Goal: Task Accomplishment & Management: Use online tool/utility

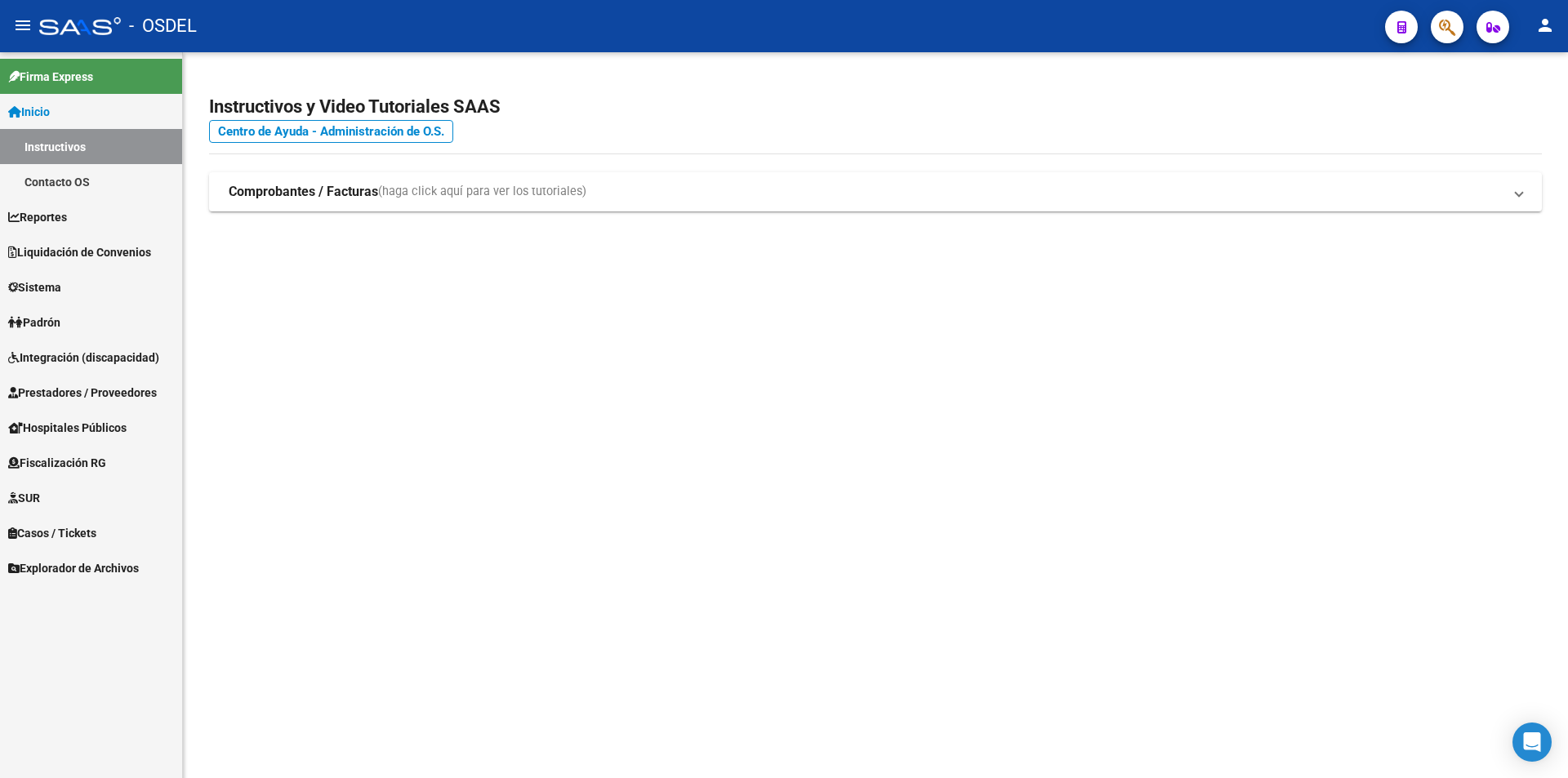
click at [47, 212] on span "Reportes" at bounding box center [37, 217] width 59 height 18
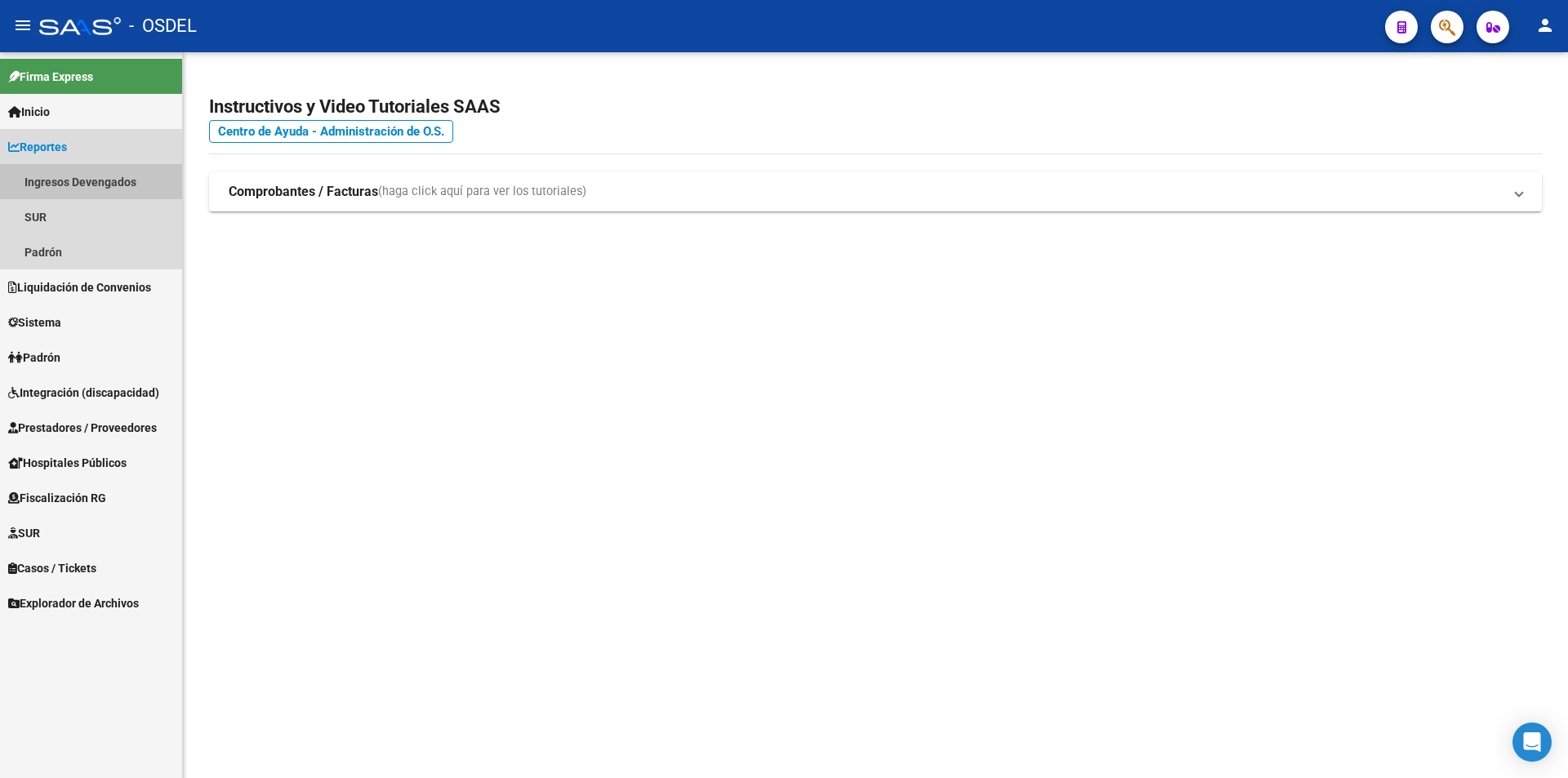
click at [84, 181] on link "Ingresos Devengados" at bounding box center [91, 182] width 182 height 35
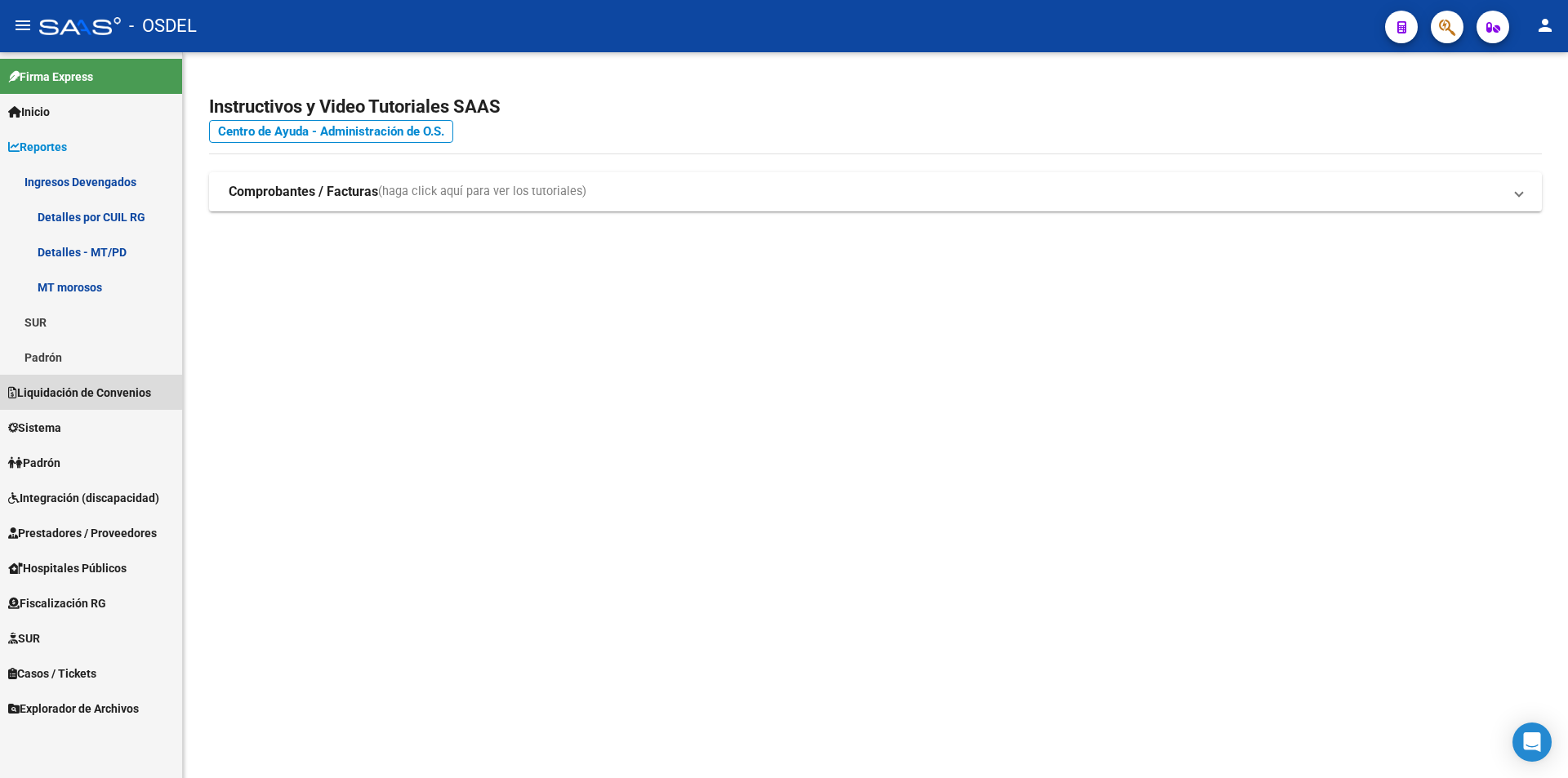
click at [76, 391] on span "Liquidación de Convenios" at bounding box center [79, 393] width 143 height 18
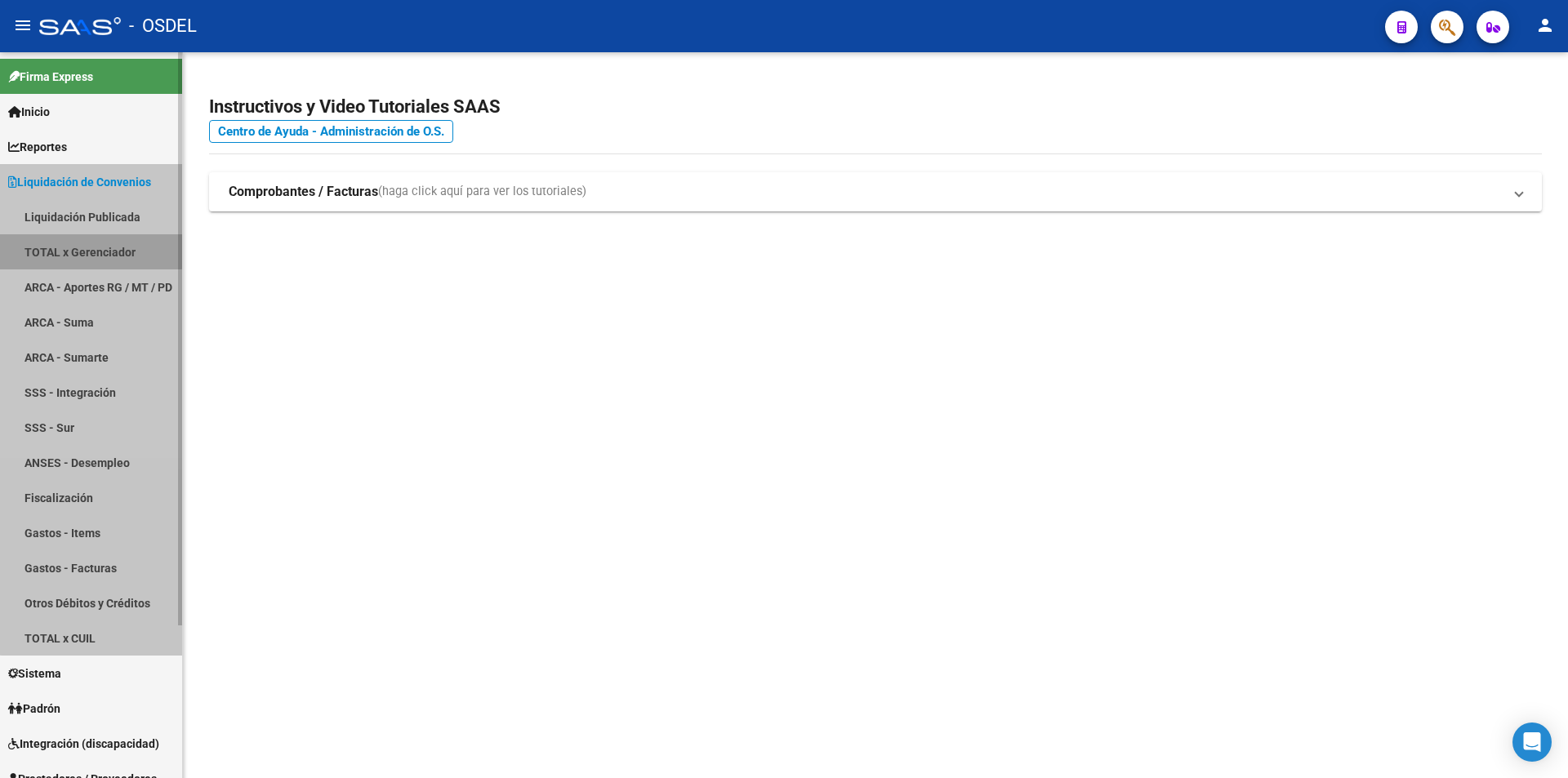
click at [89, 250] on link "TOTAL x Gerenciador" at bounding box center [91, 252] width 182 height 35
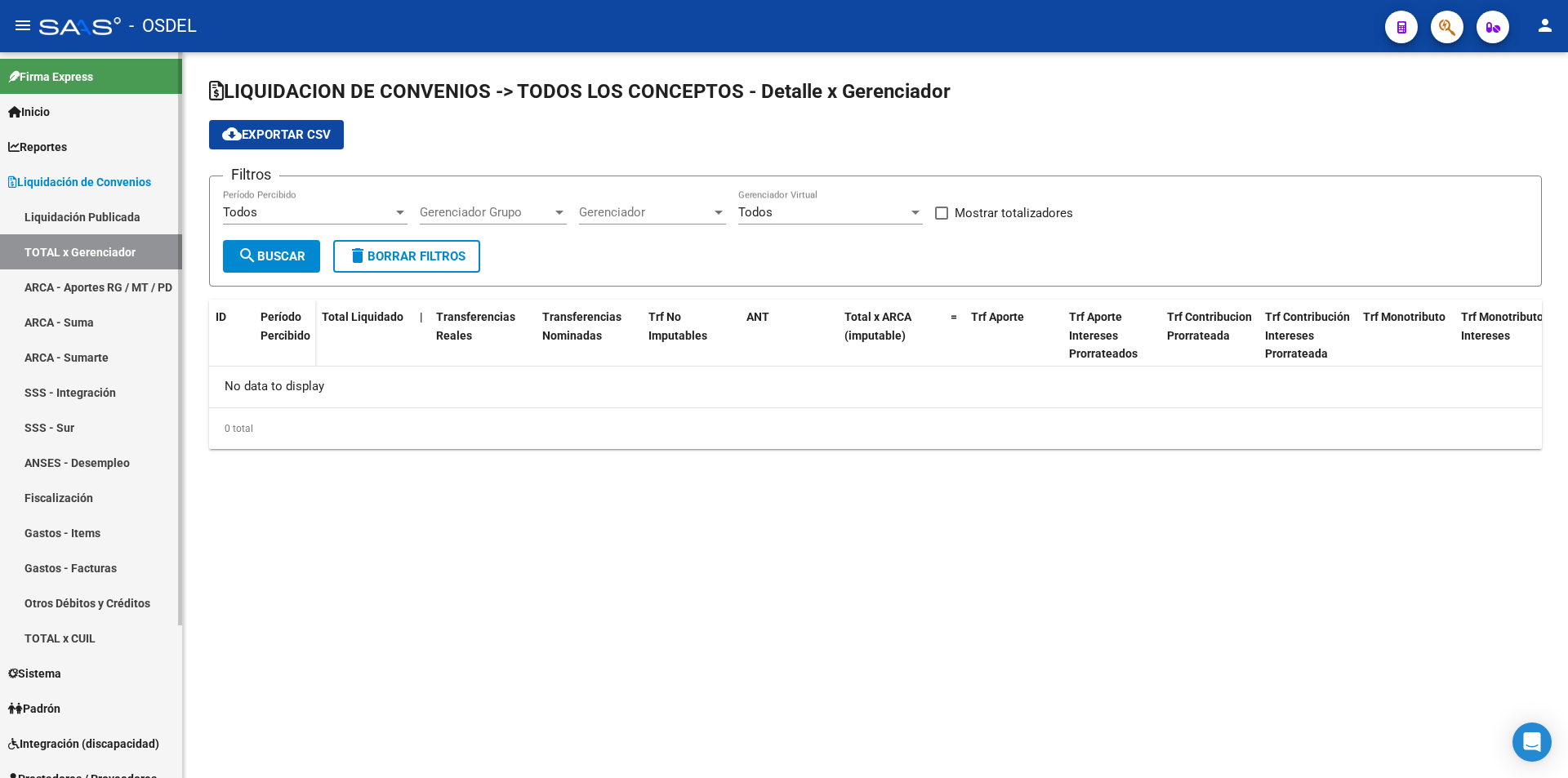
checkbox input "true"
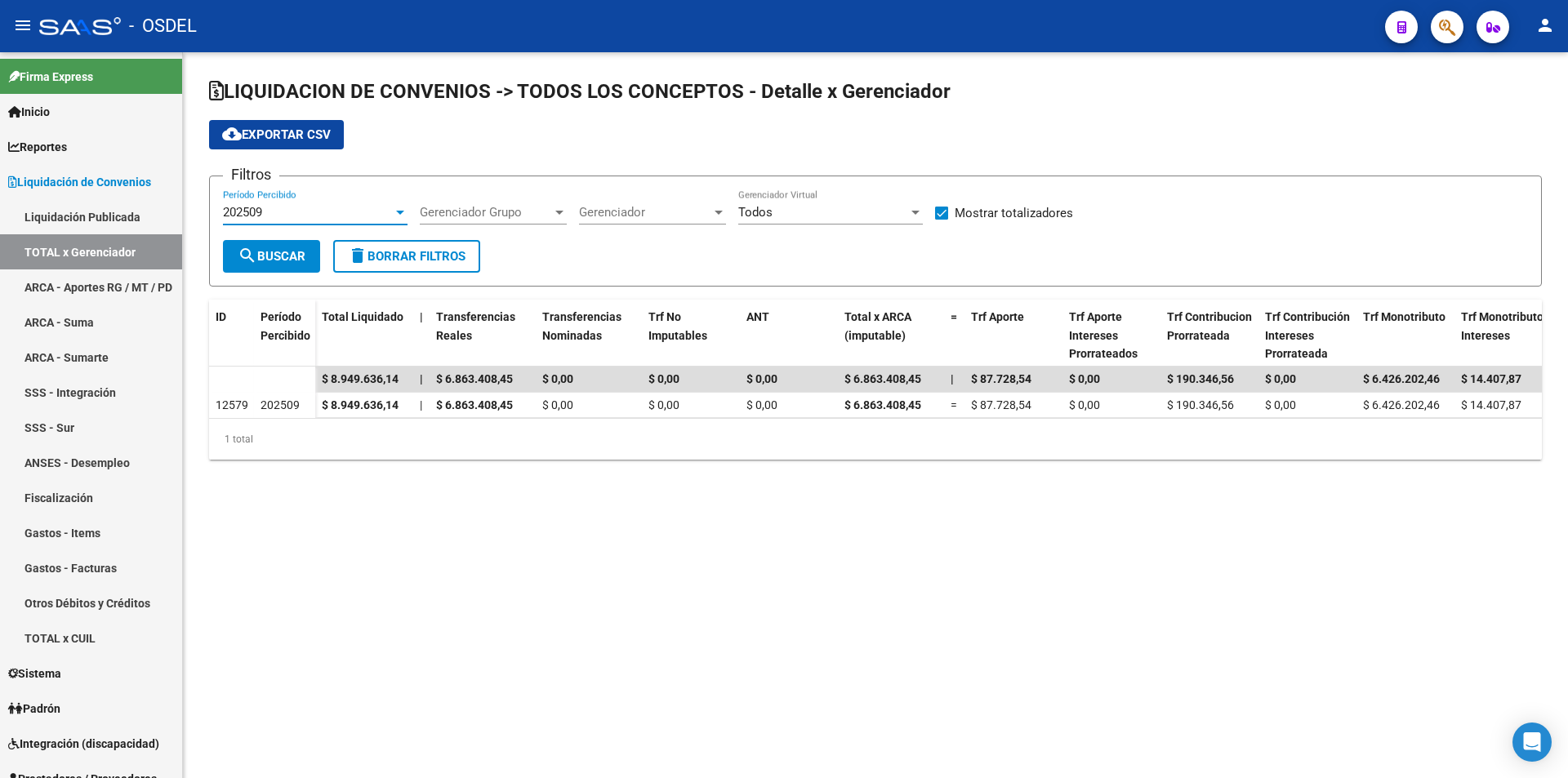
click at [401, 211] on div at bounding box center [400, 213] width 8 height 4
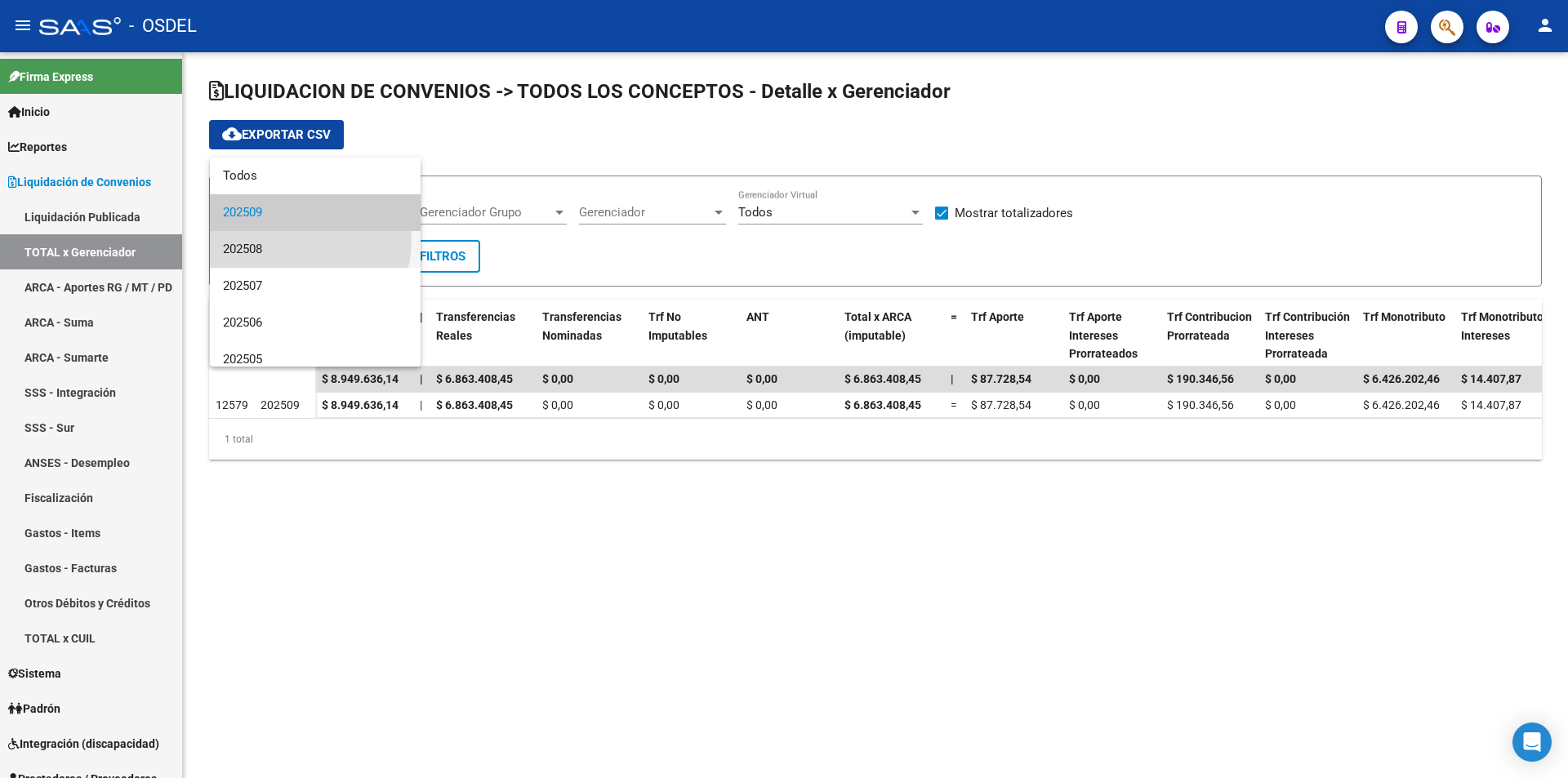
click at [295, 240] on span "202508" at bounding box center [315, 249] width 185 height 37
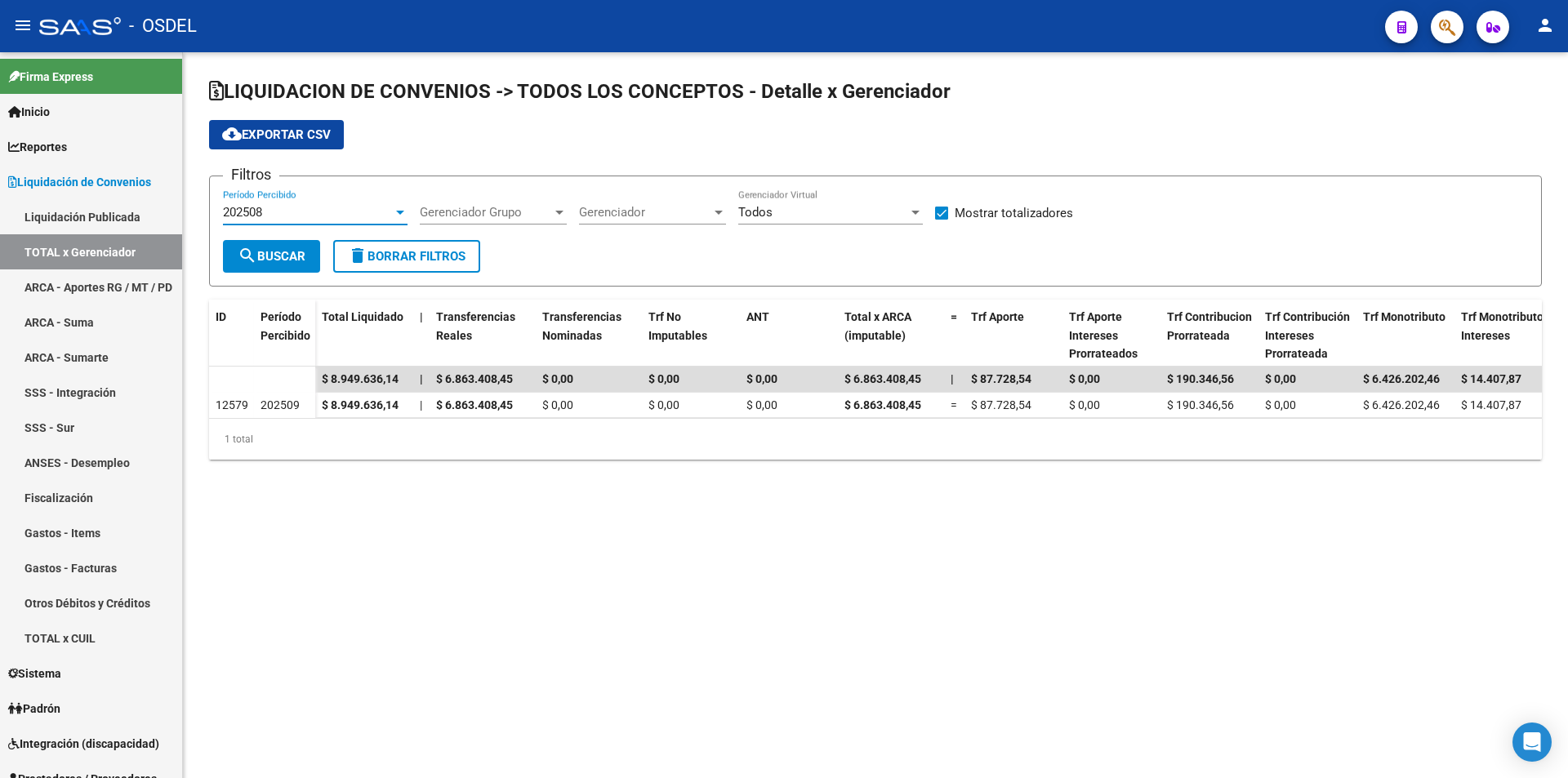
click at [400, 211] on div at bounding box center [400, 213] width 8 height 4
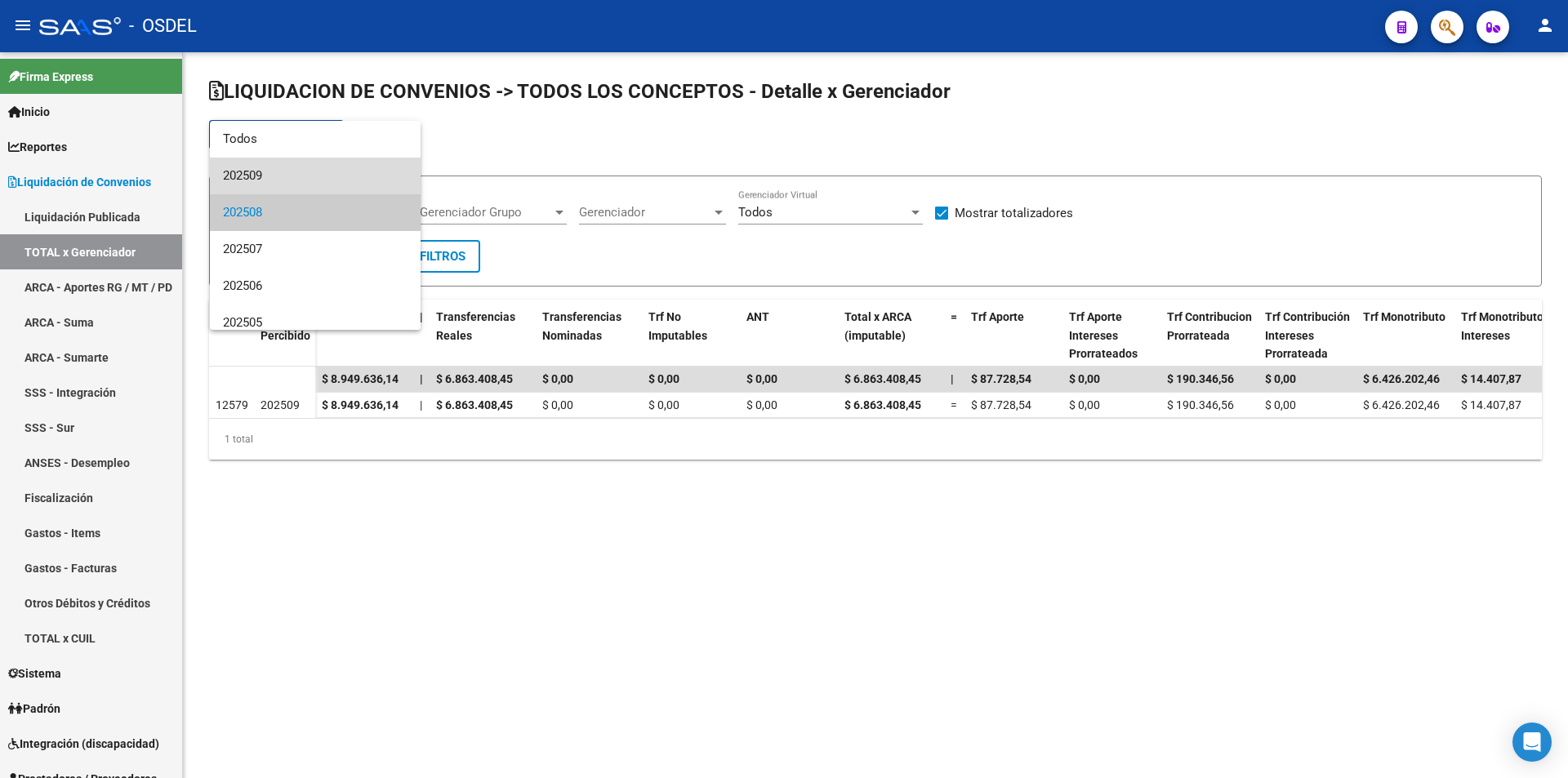
click at [332, 174] on span "202509" at bounding box center [315, 176] width 185 height 37
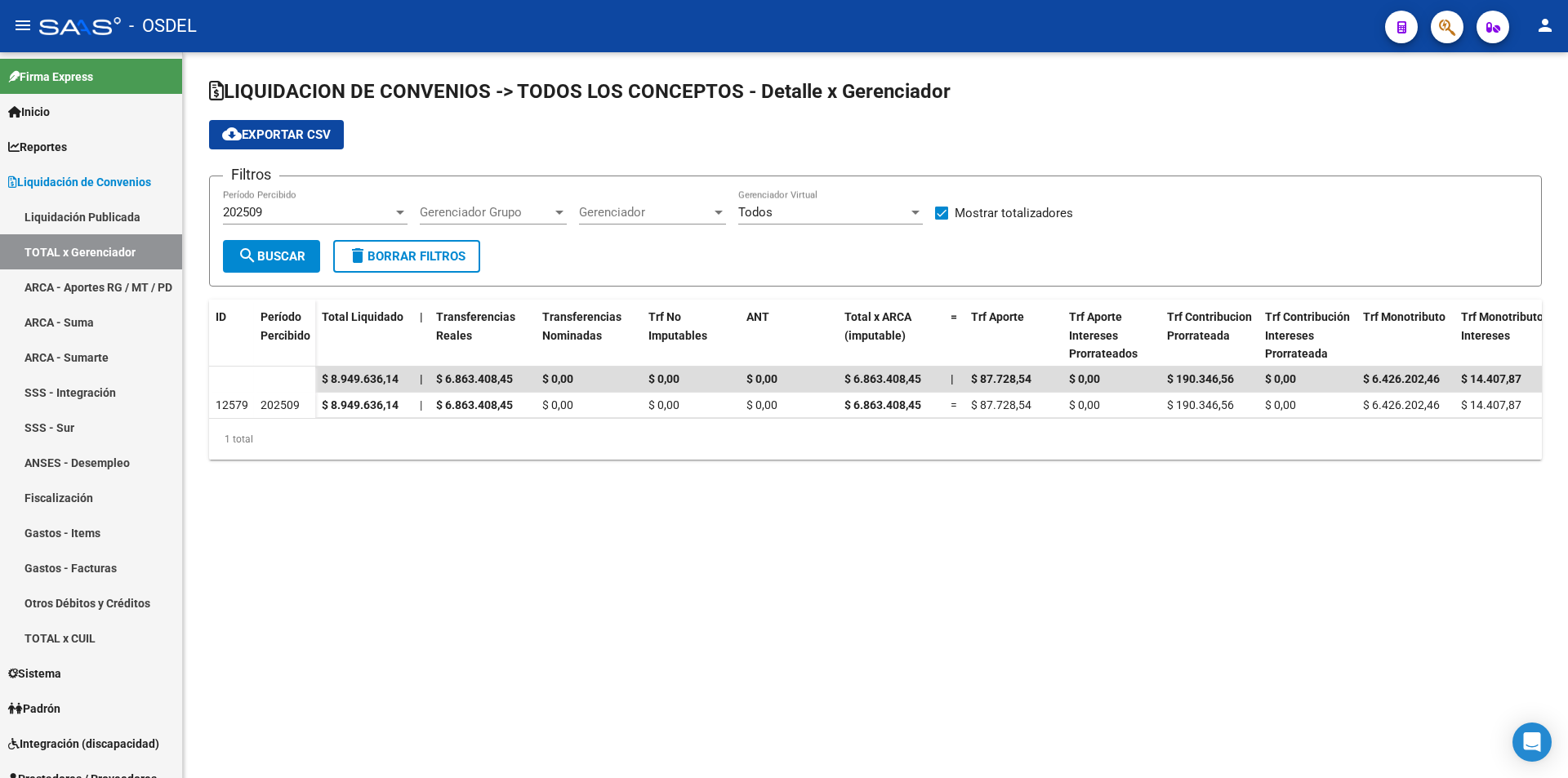
click at [1179, 728] on mat-sidenav-content "LIQUIDACION DE CONVENIOS -> TODOS LOS CONCEPTOS - Detalle x Gerenciador cloud_d…" at bounding box center [875, 414] width 1385 height 726
